Goal: Task Accomplishment & Management: Manage account settings

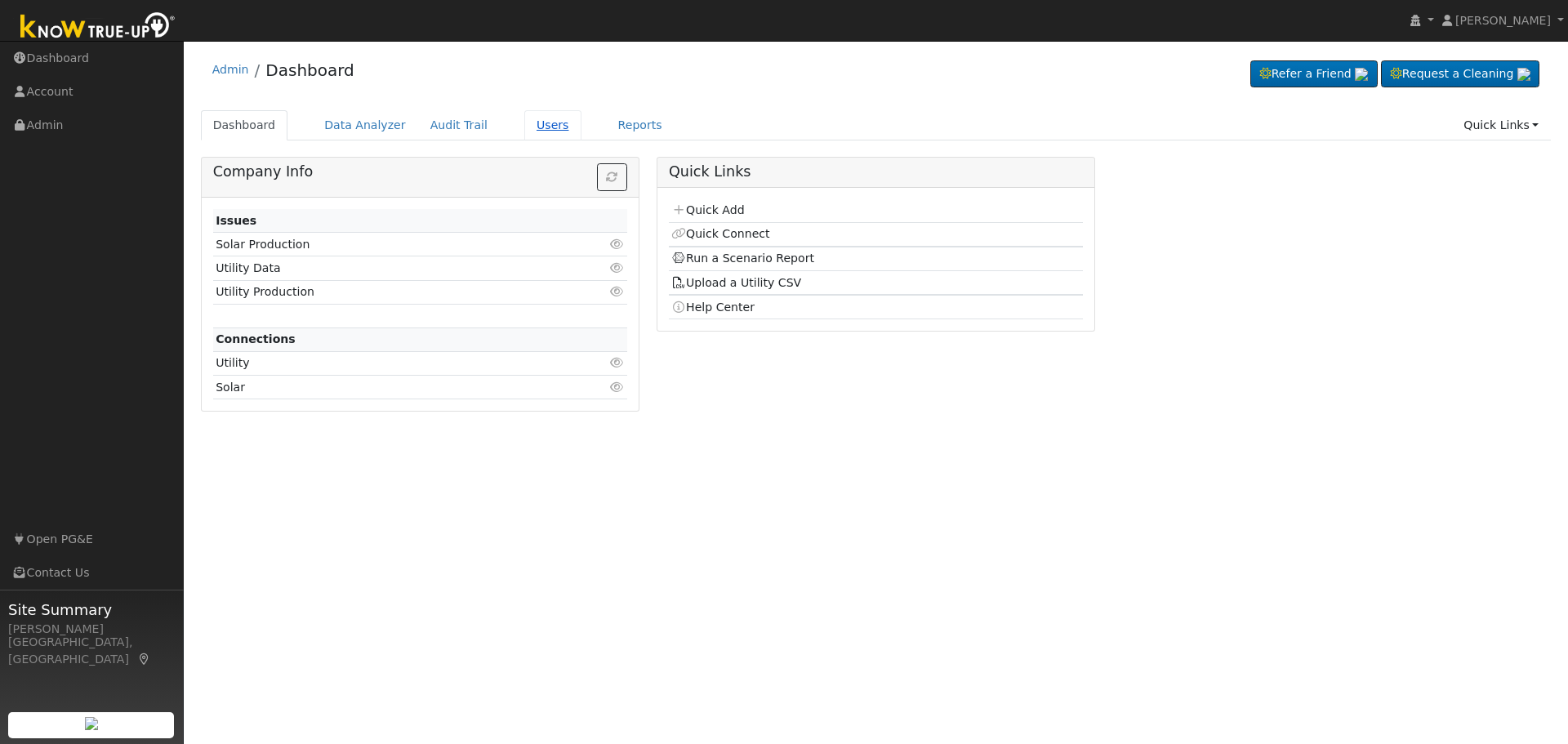
click at [525, 129] on link "Users" at bounding box center [553, 125] width 57 height 30
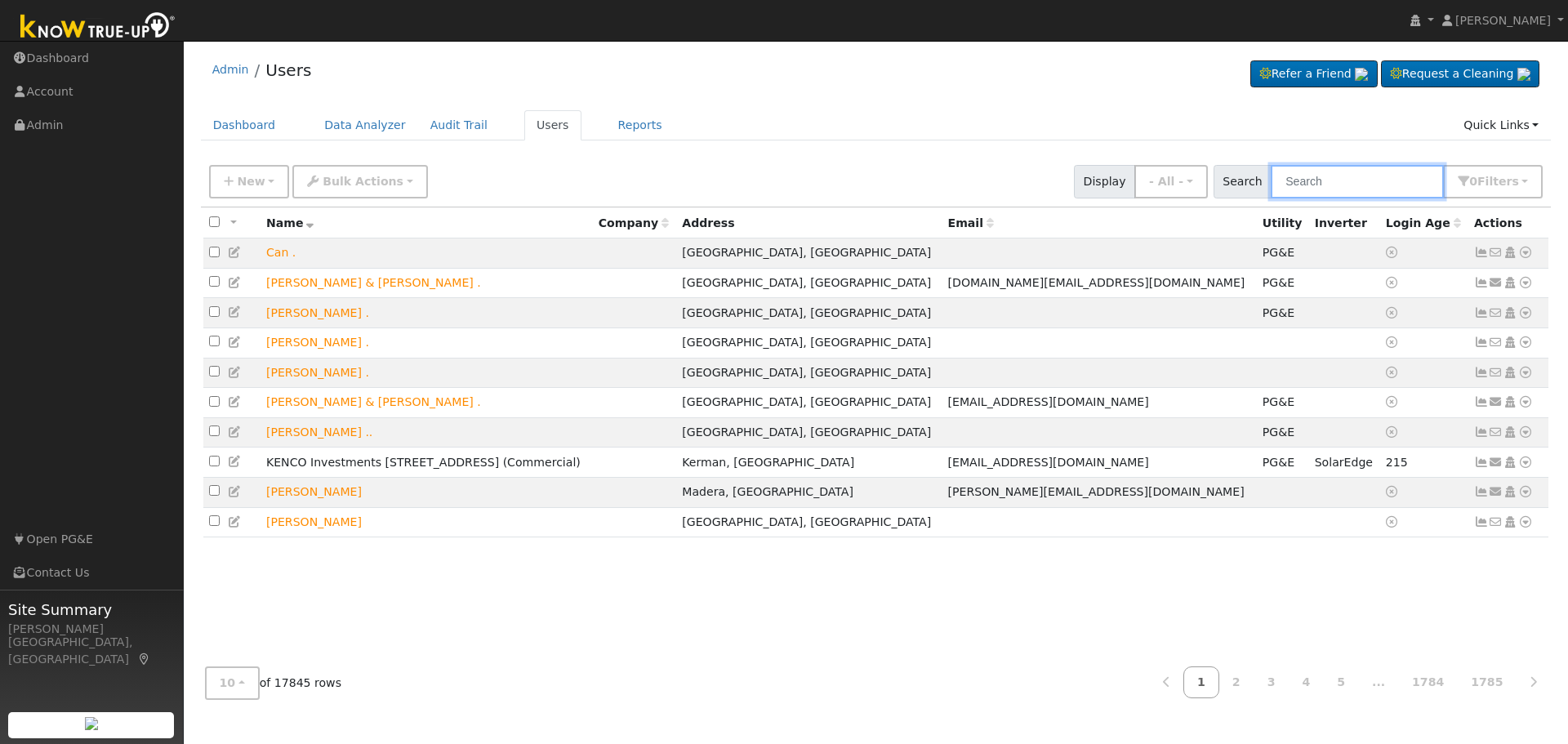
click at [1314, 185] on input "text" at bounding box center [1357, 181] width 173 height 33
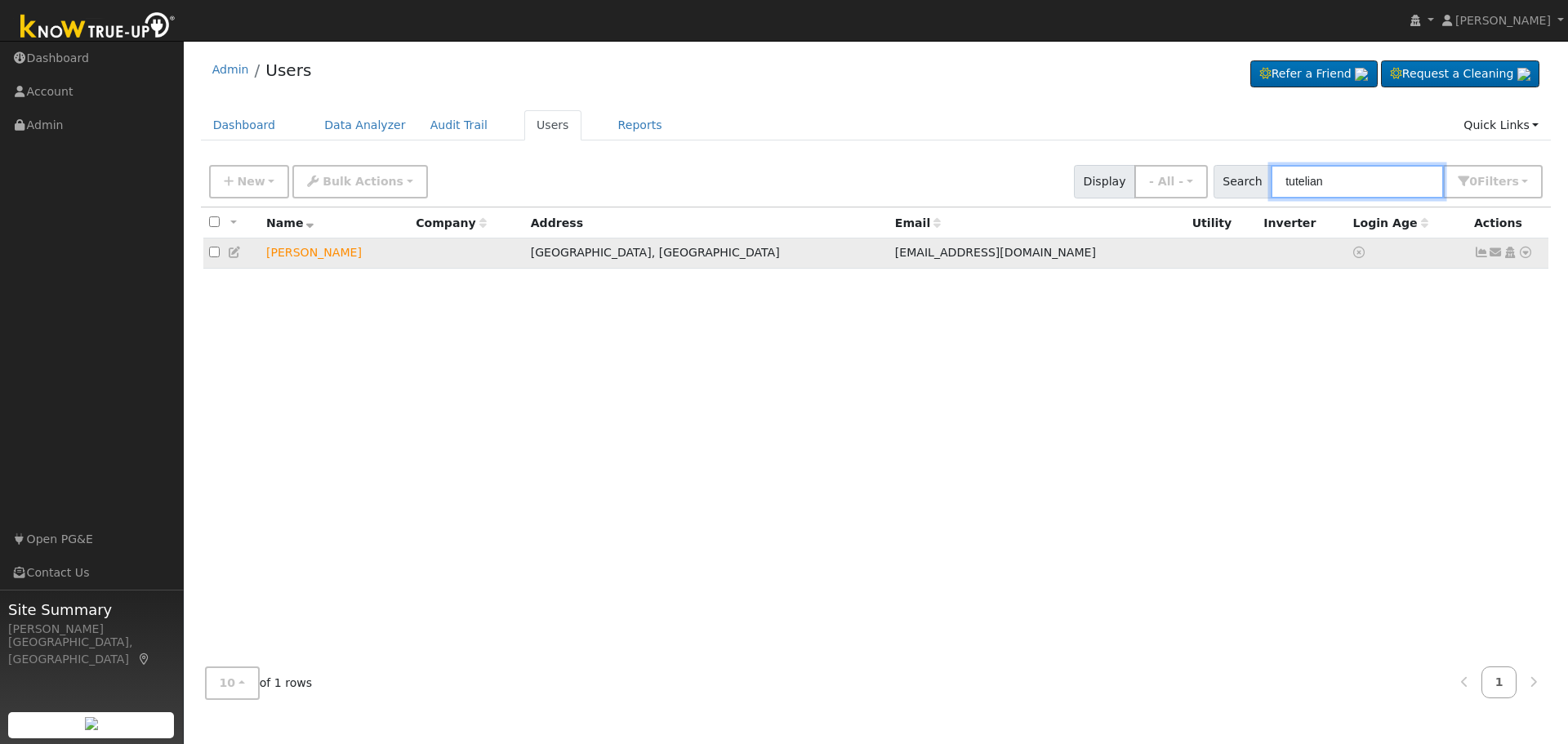
type input "tutelian"
click at [1510, 258] on icon at bounding box center [1510, 252] width 15 height 11
